Goal: Task Accomplishment & Management: Manage account settings

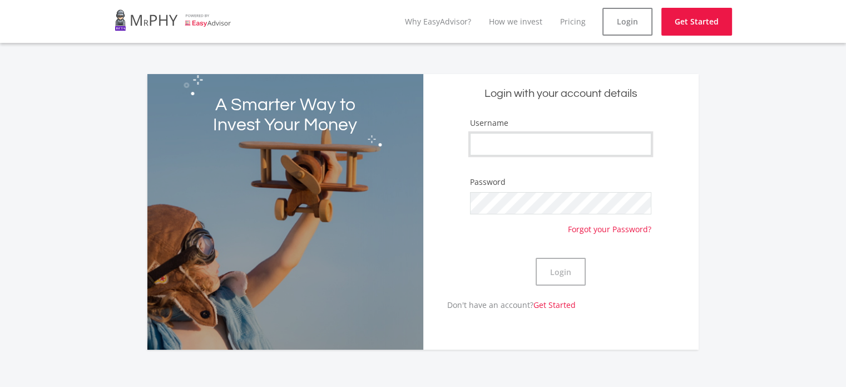
click at [575, 151] on input "Username" at bounding box center [560, 144] width 181 height 22
type input "ro6ln"
click at [536, 258] on button "Login" at bounding box center [561, 272] width 50 height 28
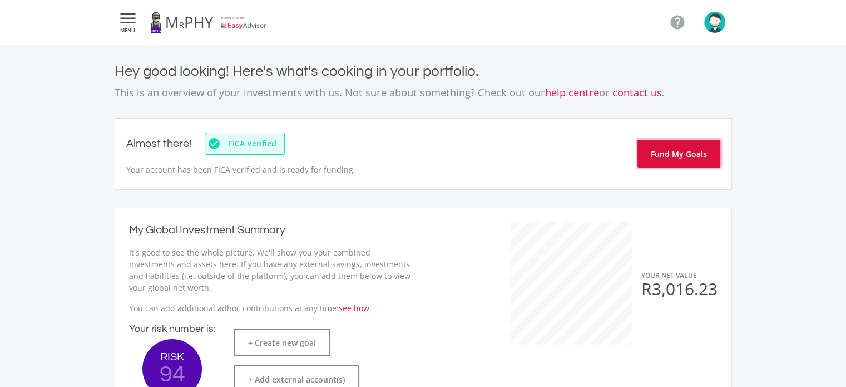
click at [711, 152] on button "Fund My Goals" at bounding box center [679, 154] width 83 height 28
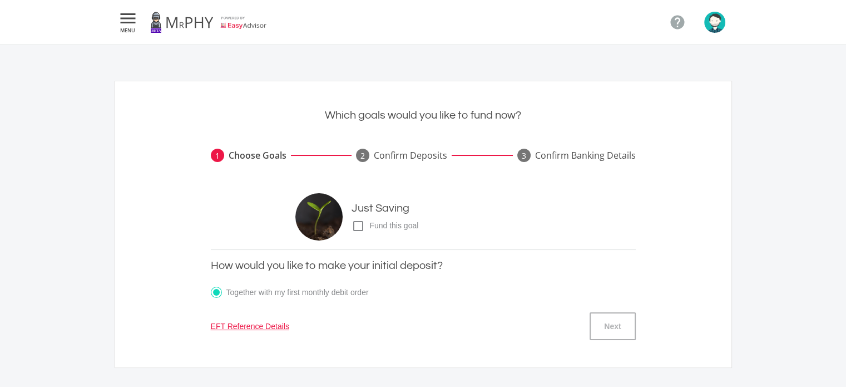
click at [131, 19] on icon "" at bounding box center [128, 18] width 20 height 13
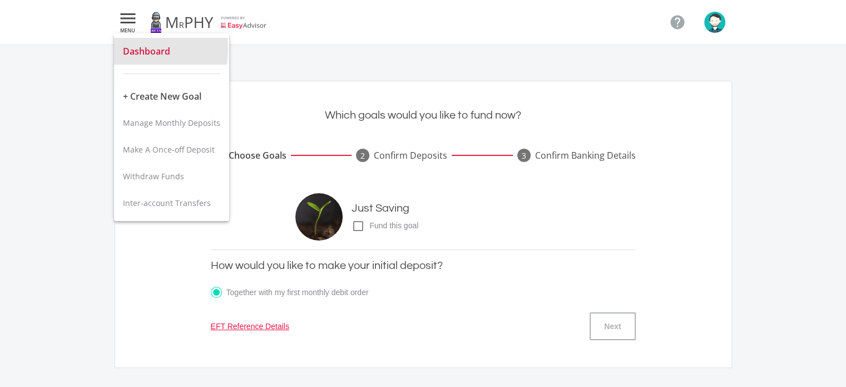
click at [132, 50] on span "Dashboard" at bounding box center [146, 51] width 47 height 12
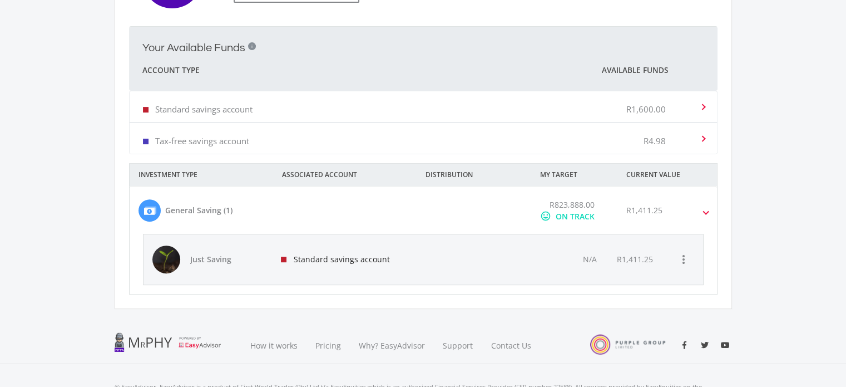
scroll to position [392, 0]
click at [349, 245] on div "Standard savings account" at bounding box center [345, 258] width 146 height 50
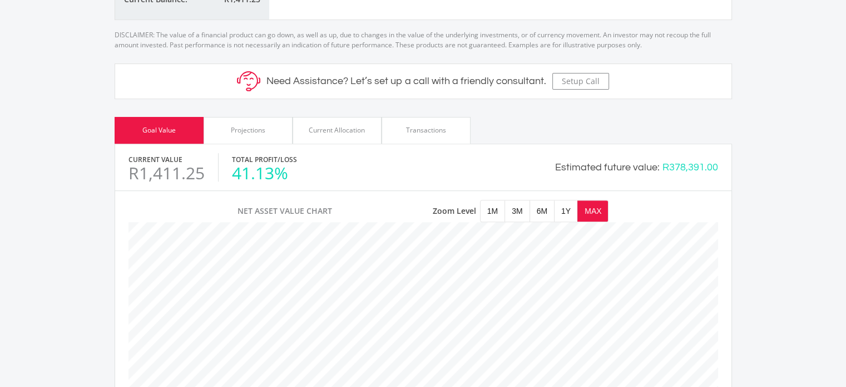
scroll to position [406, 0]
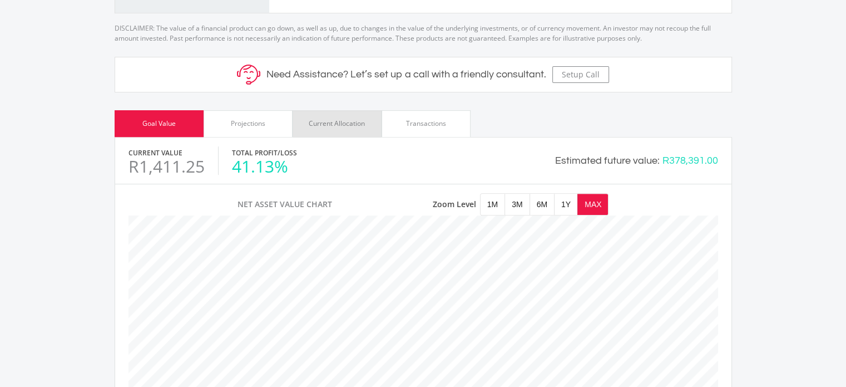
click at [346, 126] on div "Current Allocation" at bounding box center [337, 123] width 56 height 10
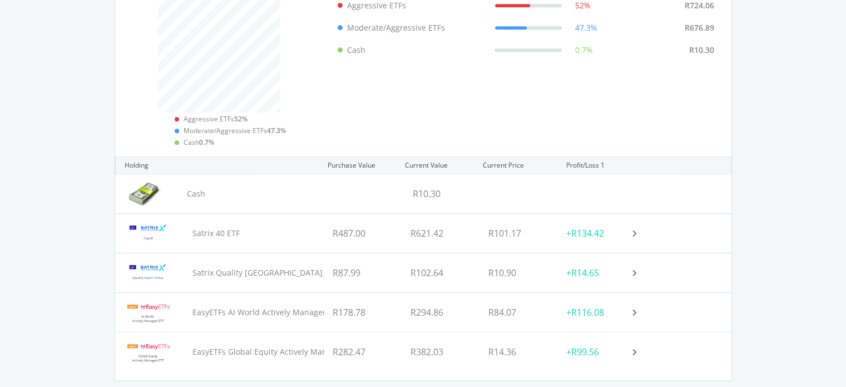
scroll to position [626, 0]
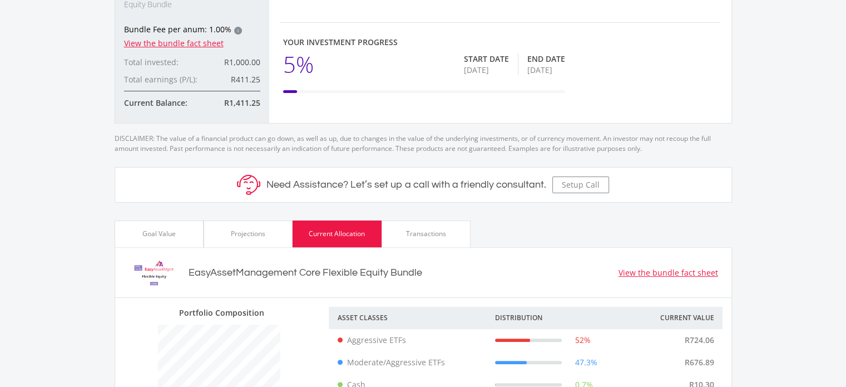
scroll to position [305, 0]
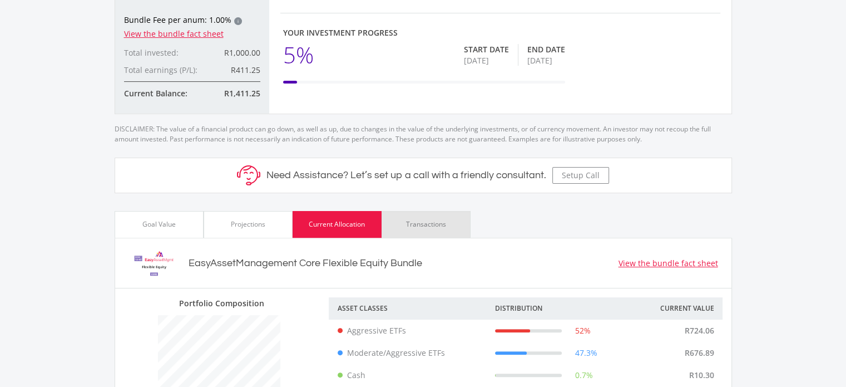
click at [461, 224] on div "Transactions" at bounding box center [426, 224] width 89 height 27
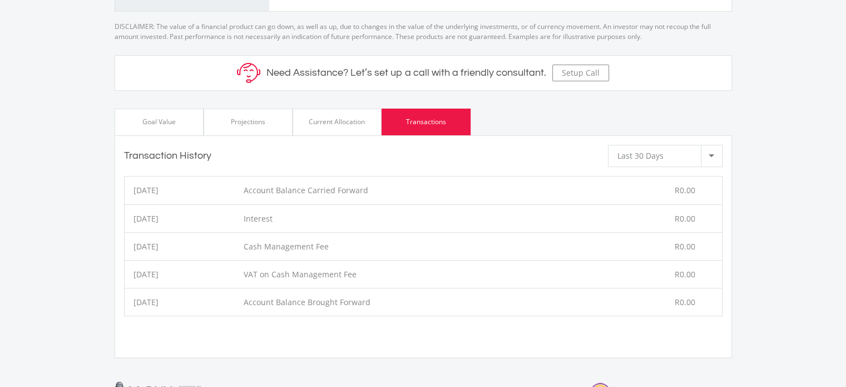
scroll to position [410, 0]
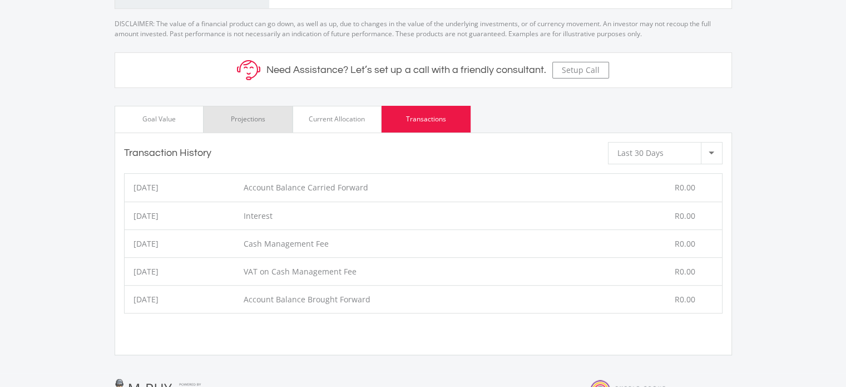
click at [231, 108] on div "Projections" at bounding box center [248, 119] width 89 height 27
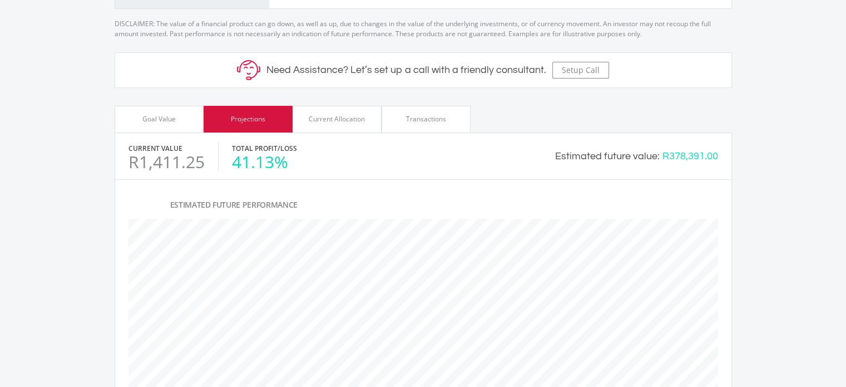
scroll to position [401, 616]
click at [160, 117] on div "Goal Value" at bounding box center [158, 119] width 33 height 10
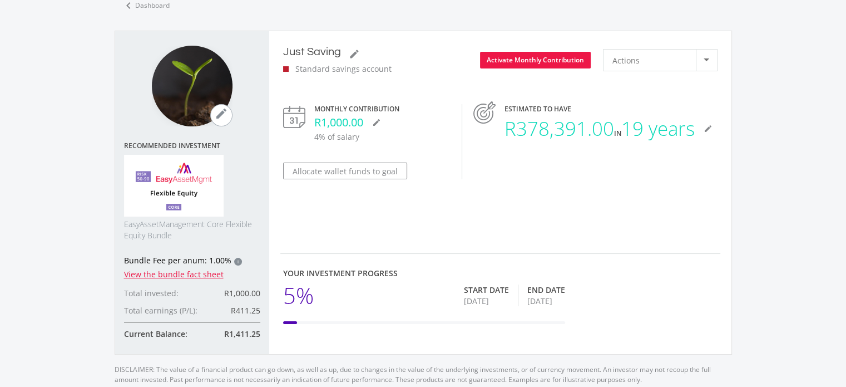
scroll to position [63, 0]
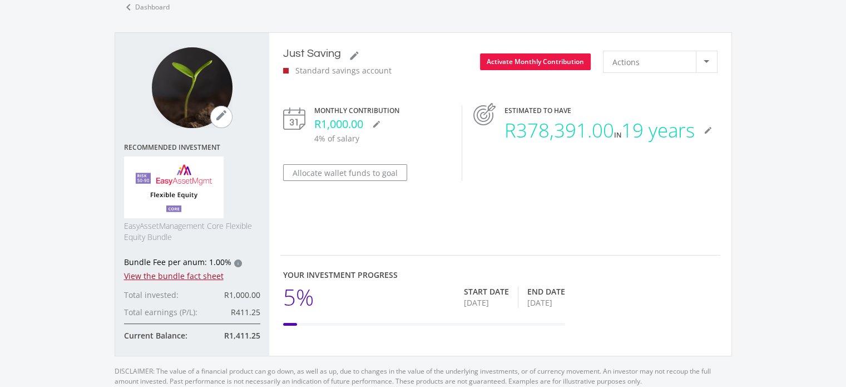
click at [192, 274] on link "View the bundle fact sheet" at bounding box center [174, 275] width 100 height 11
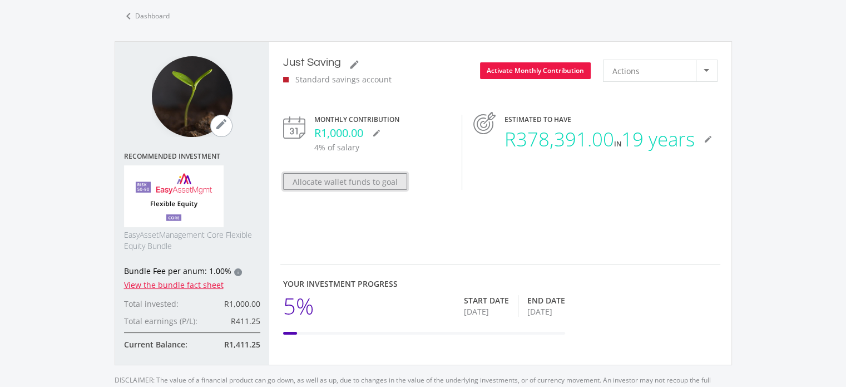
click at [330, 181] on button "Allocate wallet funds to goal" at bounding box center [345, 181] width 124 height 17
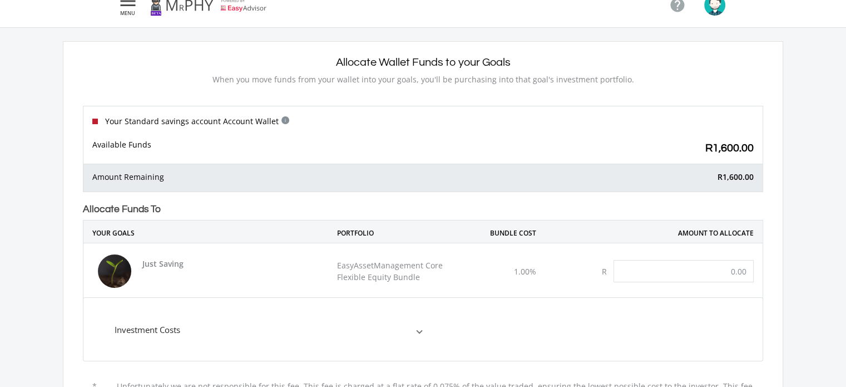
scroll to position [18, 0]
click at [670, 262] on input "text" at bounding box center [684, 270] width 140 height 22
click at [721, 267] on input "text" at bounding box center [684, 270] width 140 height 22
type input "1,600.00"
click at [805, 240] on div "Allocate Wallet Funds to your Goals When you move funds from your wallet into y…" at bounding box center [423, 331] width 846 height 609
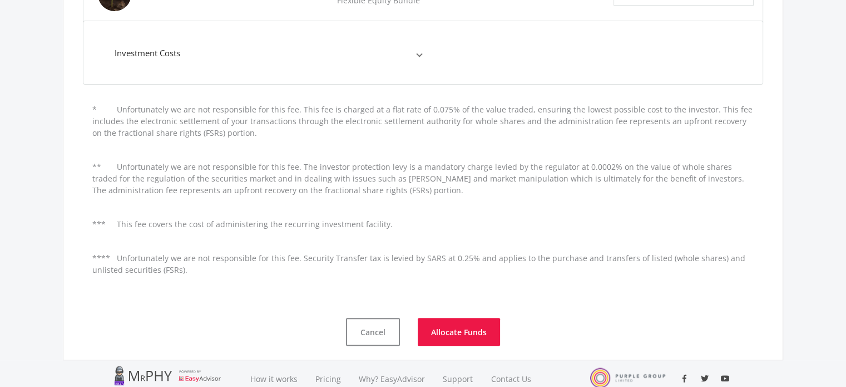
scroll to position [293, 0]
click at [446, 323] on button "Allocate Funds" at bounding box center [459, 332] width 82 height 28
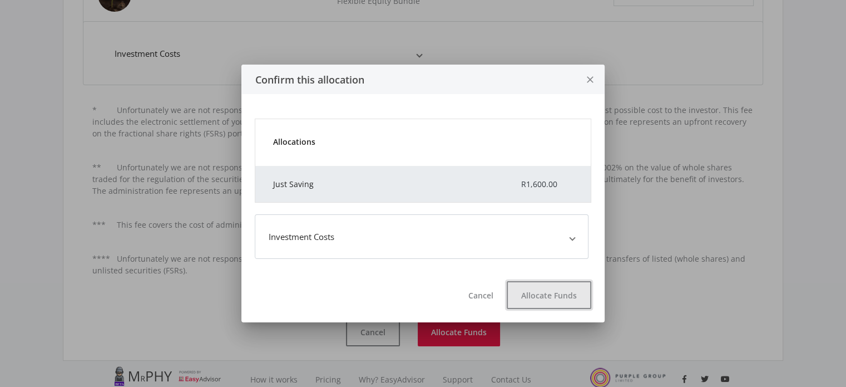
click at [545, 298] on button "Allocate Funds" at bounding box center [549, 295] width 85 height 28
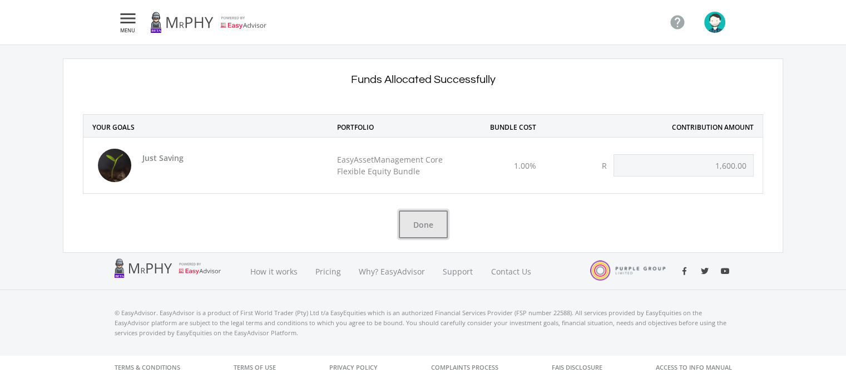
click at [425, 222] on button "Done" at bounding box center [423, 224] width 49 height 28
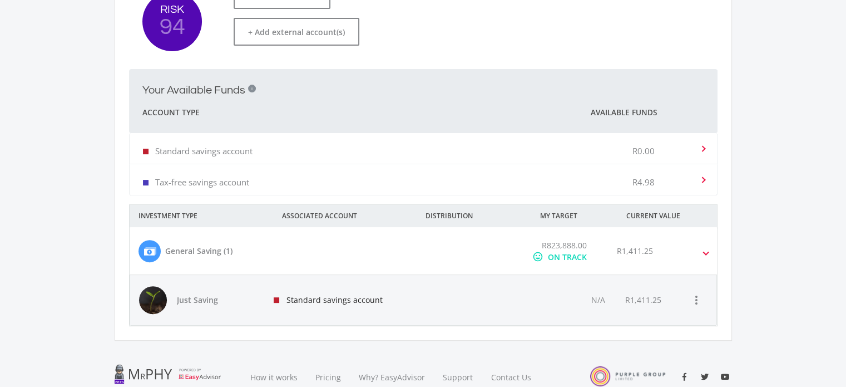
scroll to position [346, 0]
click at [695, 248] on div "R1,411.25" at bounding box center [664, 251] width 112 height 23
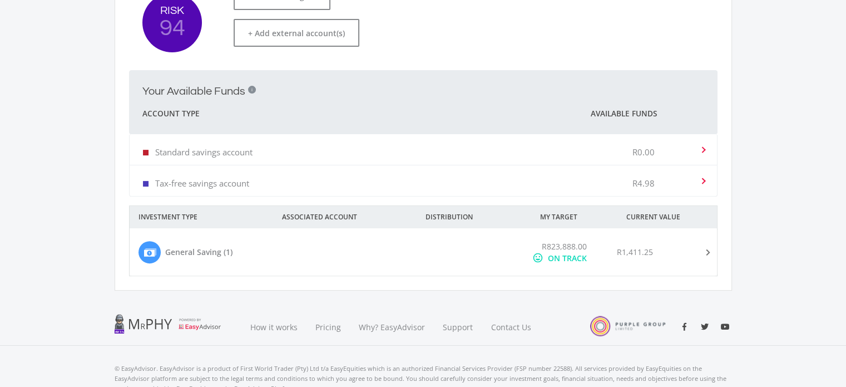
click at [695, 248] on div "R1,411.25" at bounding box center [664, 251] width 112 height 23
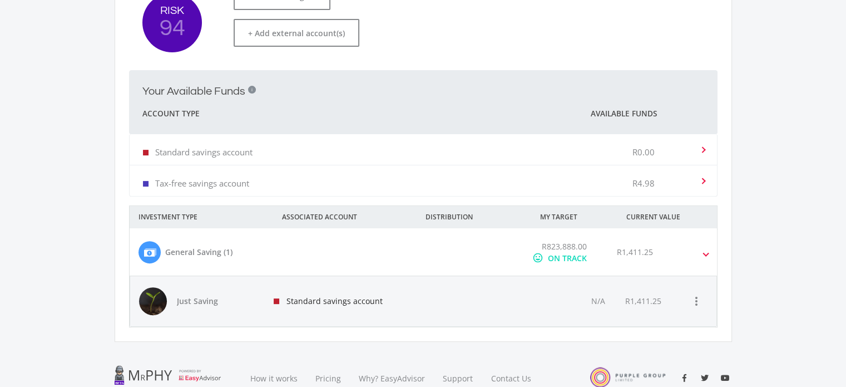
click at [336, 302] on div "Standard savings account" at bounding box center [341, 301] width 152 height 50
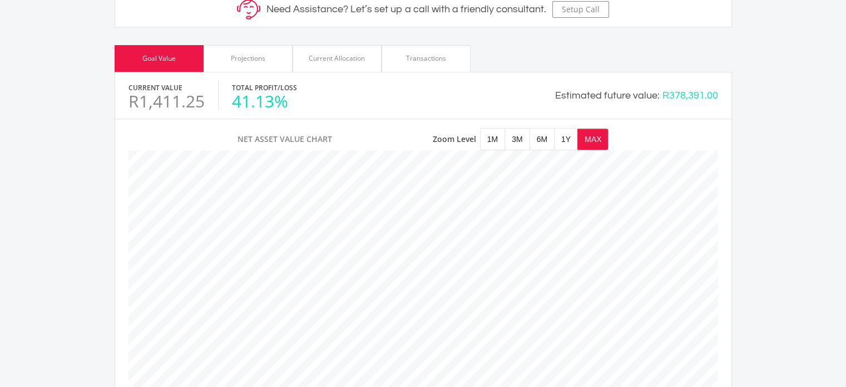
scroll to position [497, 0]
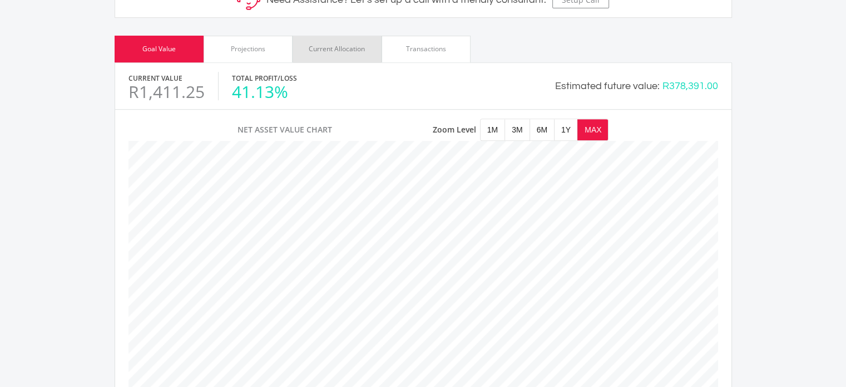
click at [337, 41] on div "Current Allocation" at bounding box center [337, 49] width 89 height 27
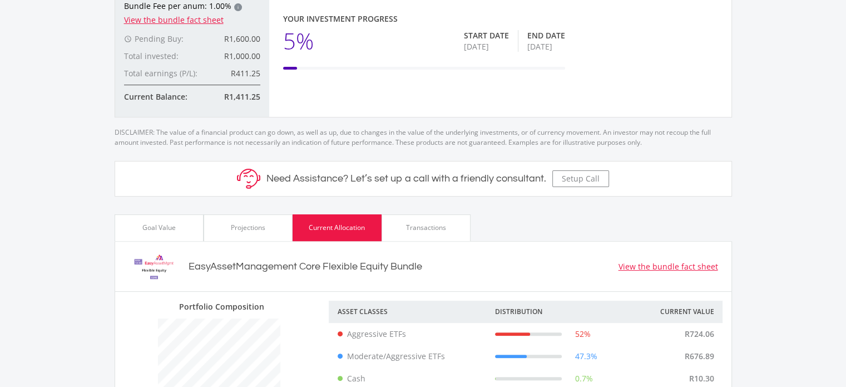
scroll to position [326, 0]
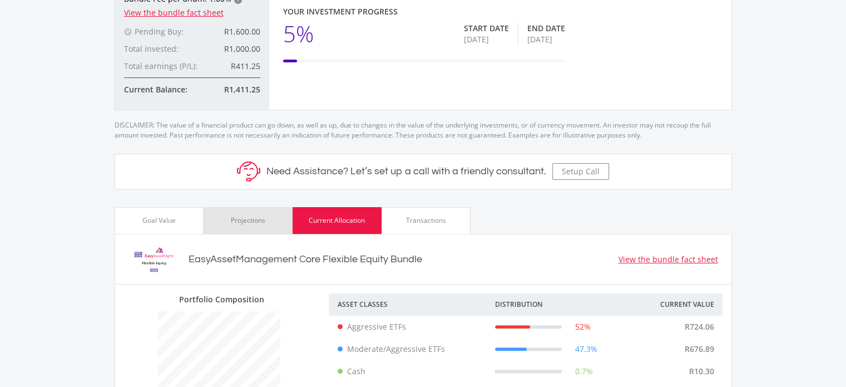
click at [249, 224] on div "Projections" at bounding box center [248, 220] width 34 height 10
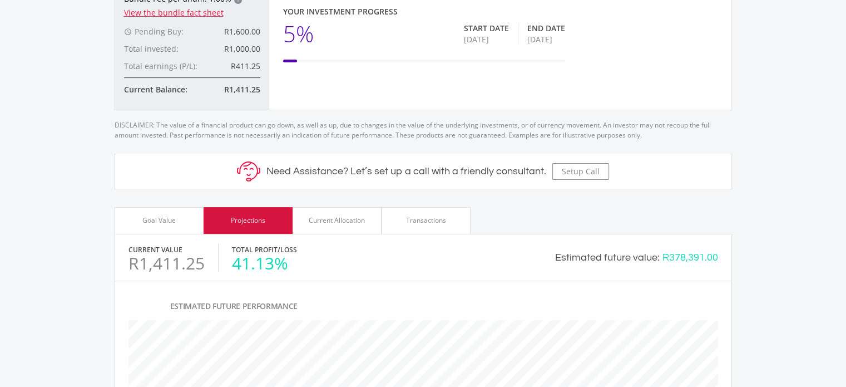
scroll to position [555927, 555713]
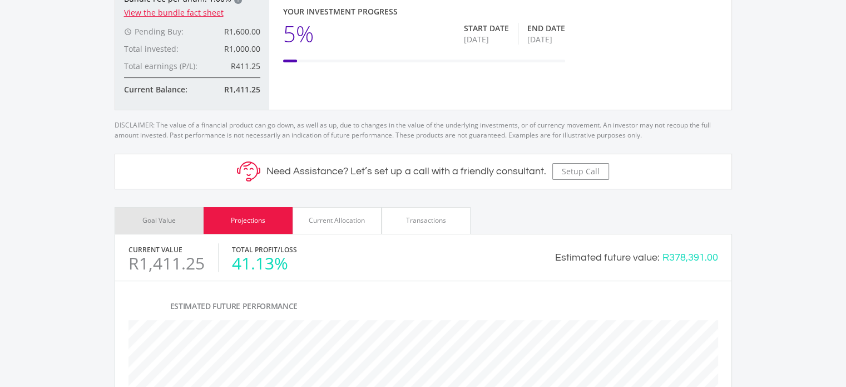
click at [182, 223] on div "Goal Value" at bounding box center [159, 220] width 89 height 27
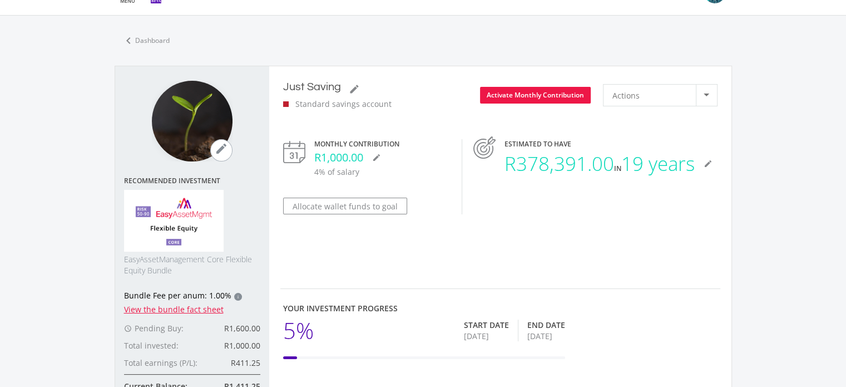
scroll to position [0, 0]
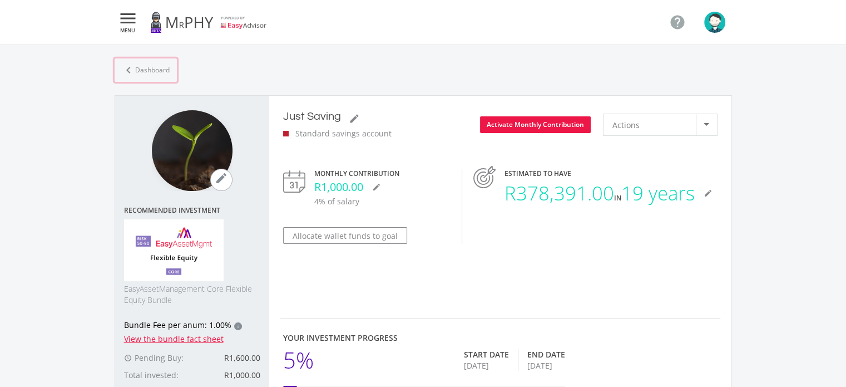
click at [140, 73] on link "chevron_left Dashboard" at bounding box center [146, 69] width 62 height 23
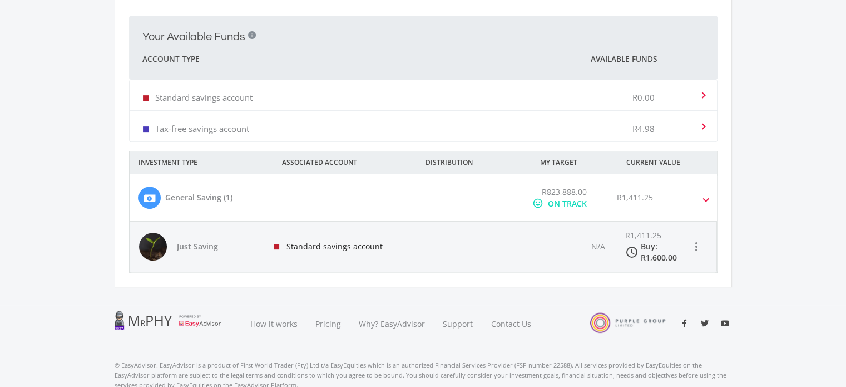
click at [641, 251] on div "Buy: R1,600.00" at bounding box center [663, 252] width 47 height 22
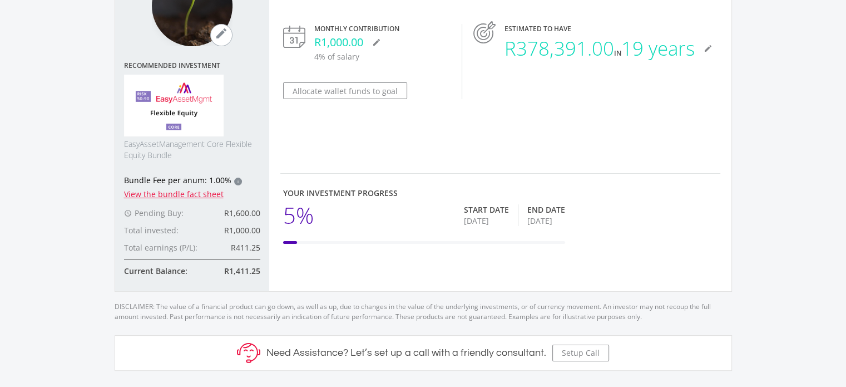
scroll to position [184, 0]
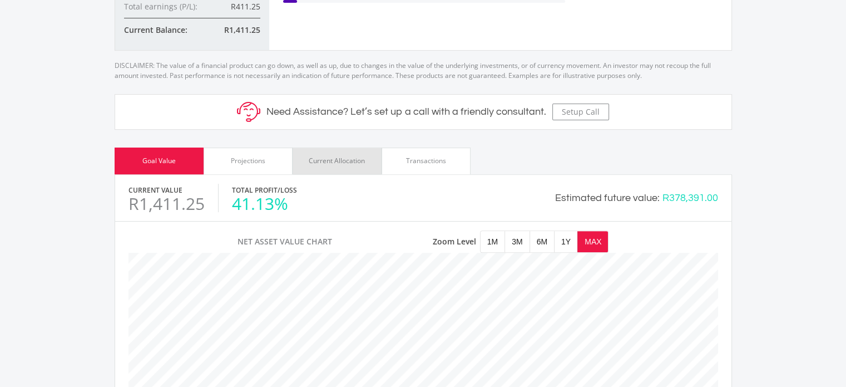
click at [337, 165] on div "Current Allocation" at bounding box center [337, 160] width 89 height 27
